Goal: Find specific fact: Find specific fact

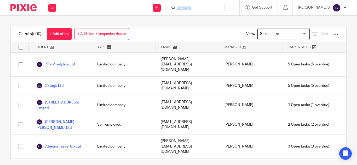
click at [207, 9] on input "Search" at bounding box center [200, 8] width 47 height 5
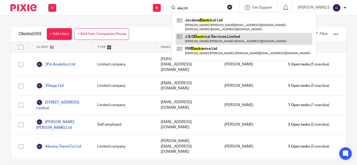
type input "electri"
click at [227, 45] on link at bounding box center [244, 39] width 137 height 12
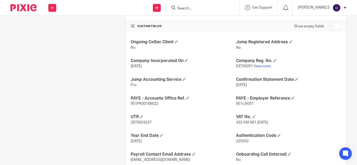
scroll to position [205, 0]
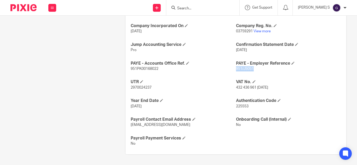
drag, startPoint x: 233, startPoint y: 68, endPoint x: 252, endPoint y: 69, distance: 18.3
click at [252, 69] on p "951/J5051" at bounding box center [288, 68] width 105 height 5
copy span "951/J5051"
drag, startPoint x: 128, startPoint y: 69, endPoint x: 159, endPoint y: 73, distance: 31.6
click at [159, 73] on div "Ongoing CoSec Client No Jump Registered Address No Company Incorporated On [DAT…" at bounding box center [235, 76] width 221 height 158
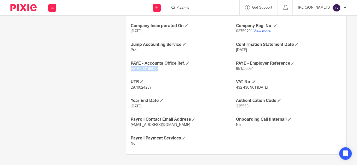
copy span "951PK00168022"
